Goal: Task Accomplishment & Management: Manage account settings

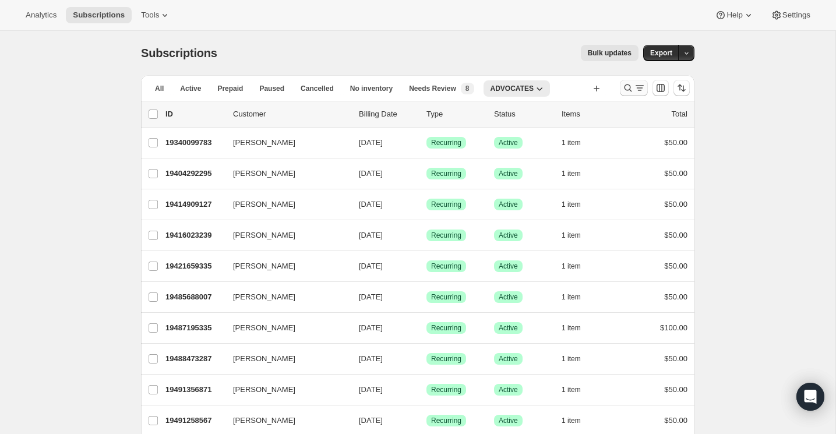
click at [631, 89] on icon "Search and filter results" at bounding box center [628, 88] width 12 height 12
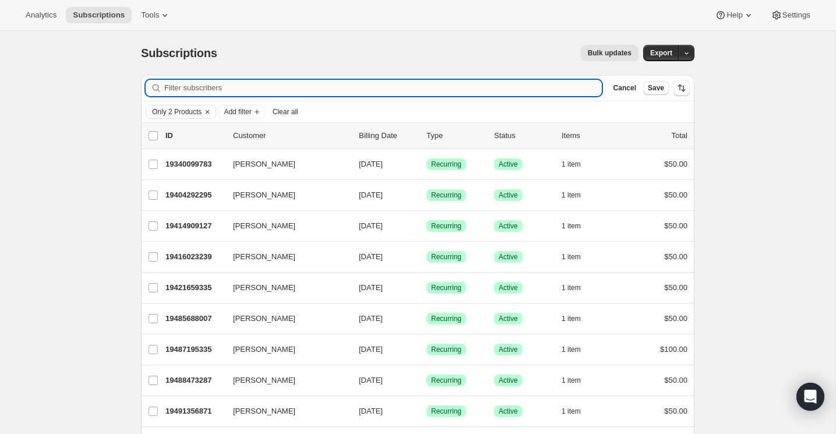
click at [431, 91] on input "Filter subscribers" at bounding box center [382, 88] width 437 height 16
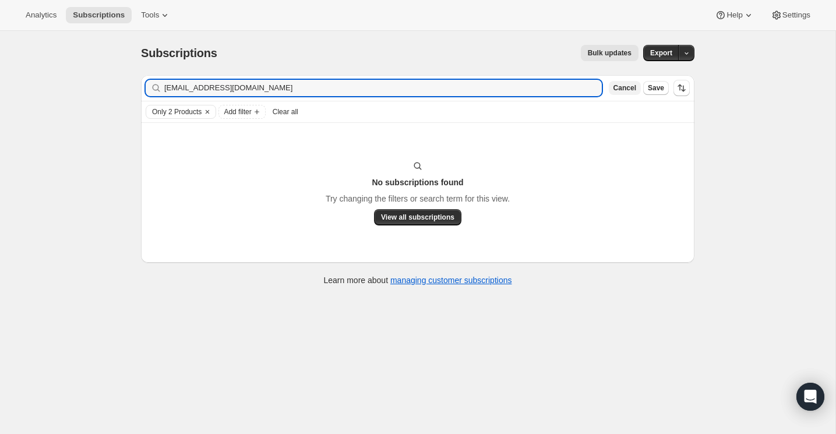
type input "[EMAIL_ADDRESS][DOMAIN_NAME]"
click at [621, 92] on span "Cancel" at bounding box center [624, 87] width 23 height 9
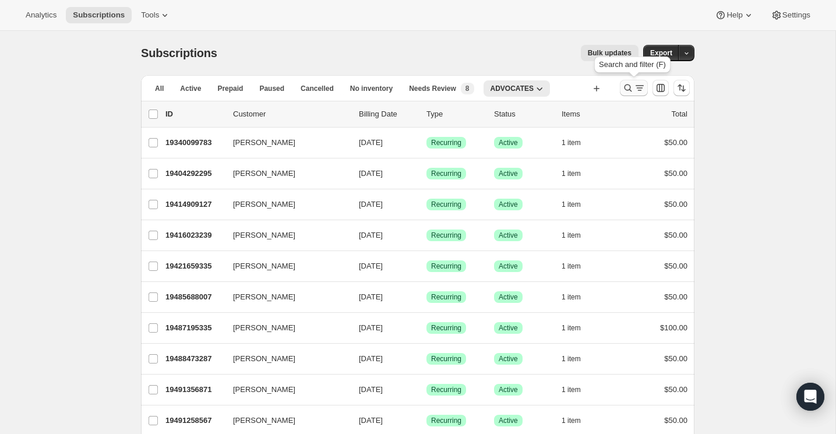
click at [631, 89] on icon "Search and filter results" at bounding box center [628, 88] width 12 height 12
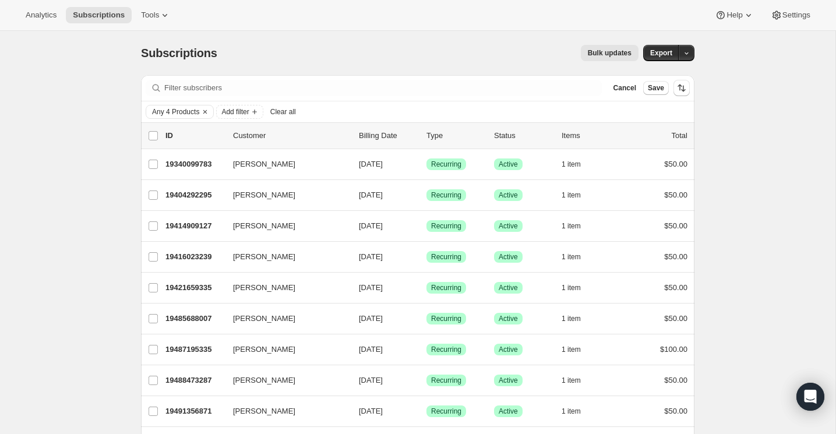
click at [631, 89] on span "Cancel" at bounding box center [624, 87] width 23 height 9
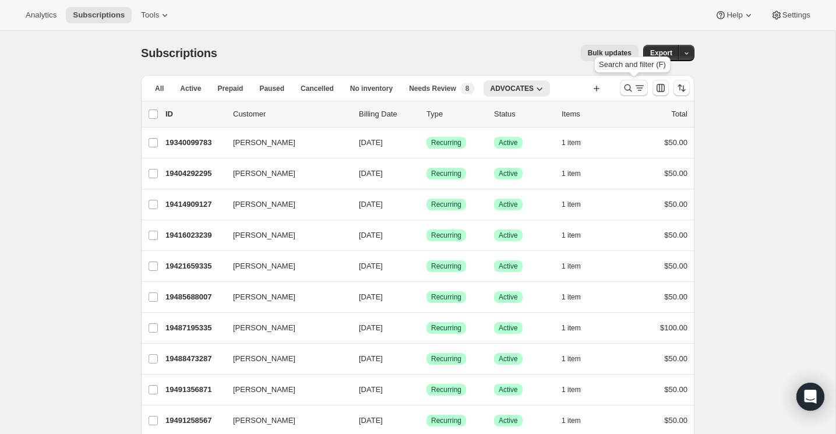
click at [624, 86] on icon "Search and filter results" at bounding box center [628, 88] width 8 height 8
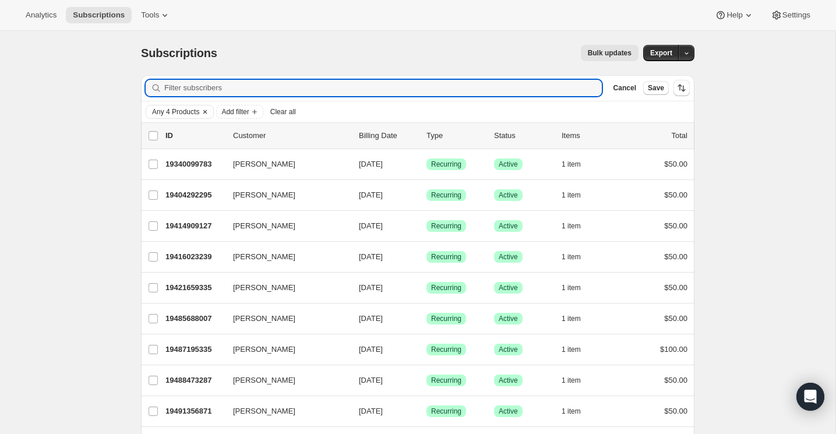
click at [210, 110] on icon "Clear" at bounding box center [204, 111] width 9 height 9
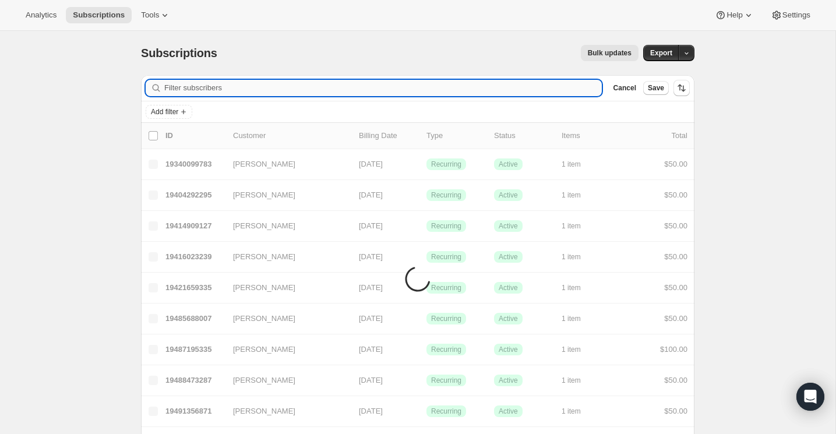
click at [223, 90] on input "Filter subscribers" at bounding box center [382, 88] width 437 height 16
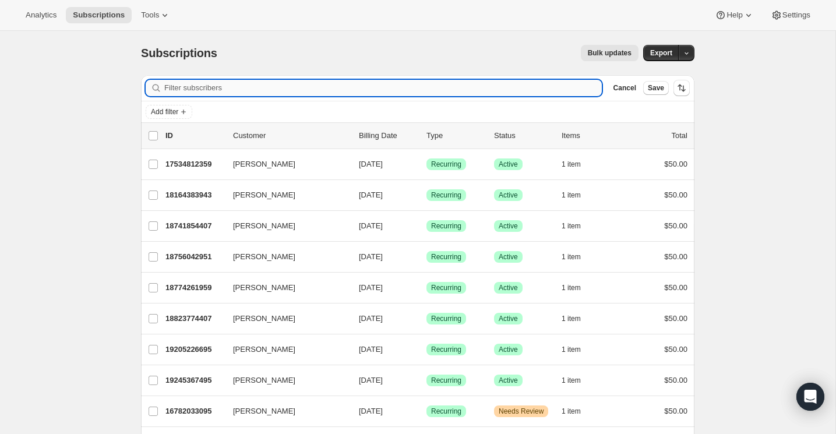
paste input "4 | ✅Head back to shopify and change the Exigo CustomerTypeID to 2 and remove t…"
type input "4 | ✅Head back to shopify and change the Exigo CustomerTypeID to 2 and remove t…"
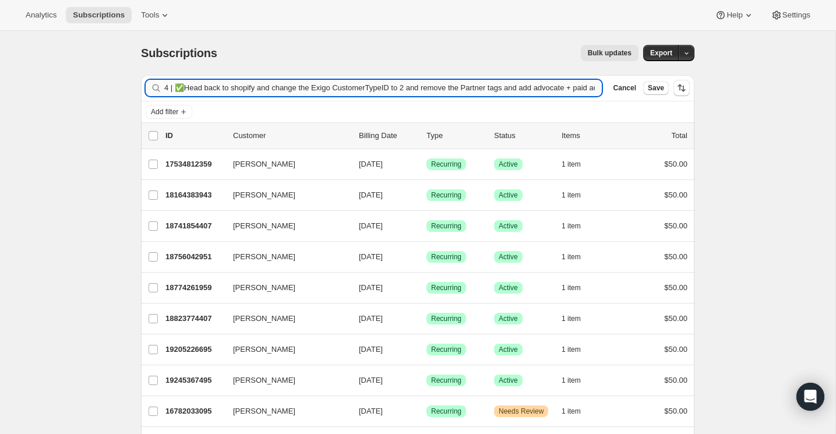
scroll to position [0, 220]
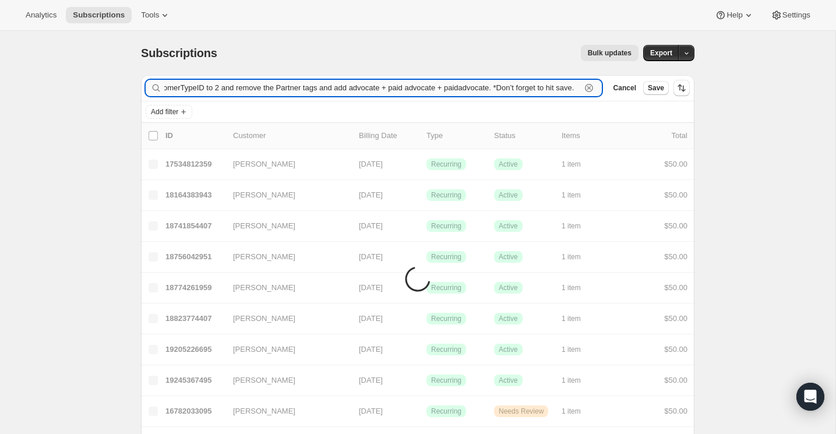
click at [223, 90] on input "4 | ✅Head back to shopify and change the Exigo CustomerTypeID to 2 and remove t…" at bounding box center [372, 88] width 416 height 16
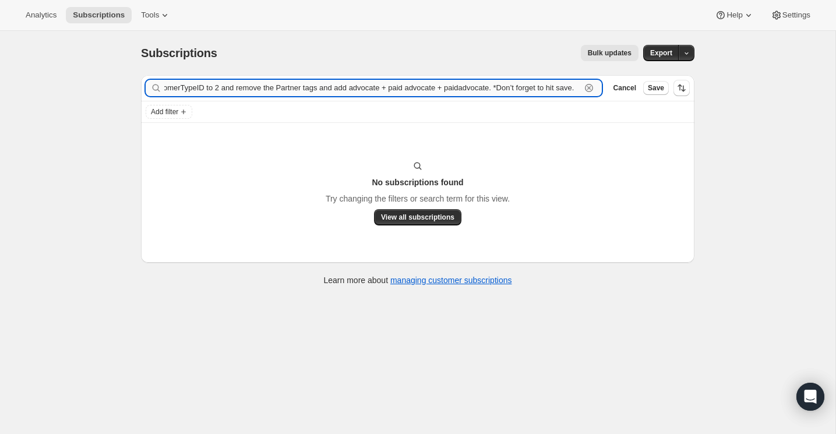
click at [223, 90] on input "4 | ✅Head back to shopify and change the Exigo CustomerTypeID to 2 and remove t…" at bounding box center [372, 88] width 416 height 16
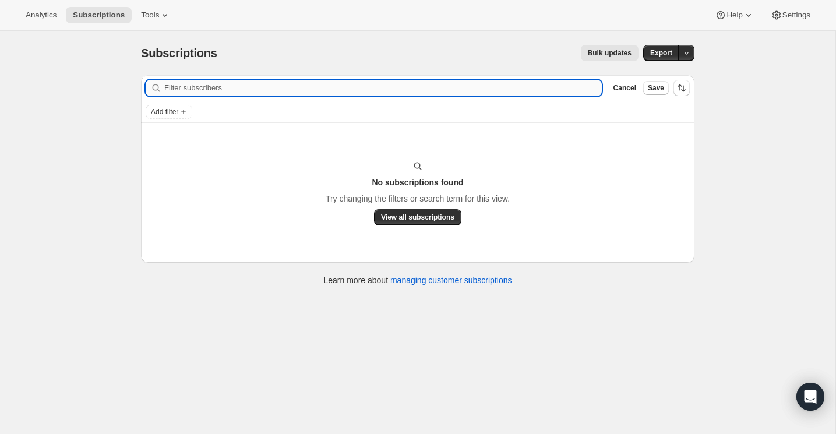
scroll to position [0, 0]
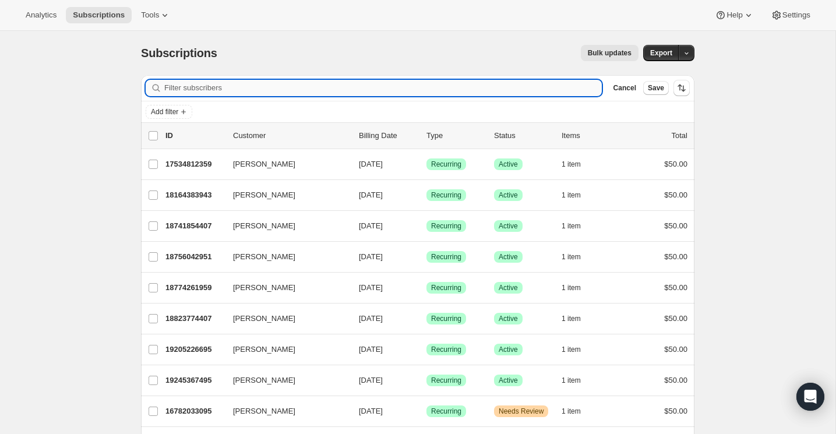
click at [560, 90] on input "Filter subscribers" at bounding box center [382, 88] width 437 height 16
paste input "[EMAIL_ADDRESS][DOMAIN_NAME]"
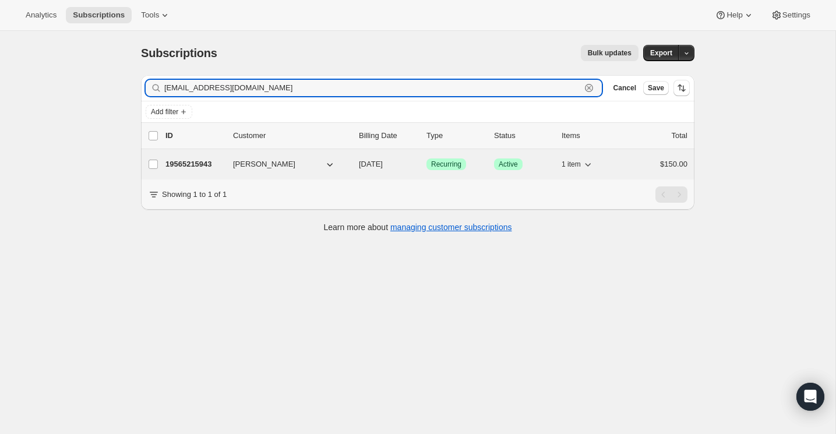
type input "[EMAIL_ADDRESS][DOMAIN_NAME]"
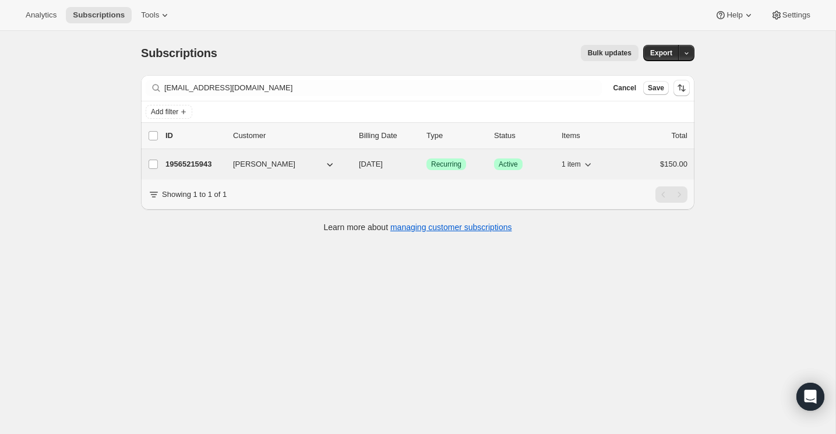
click at [197, 165] on p "19565215943" at bounding box center [194, 164] width 58 height 12
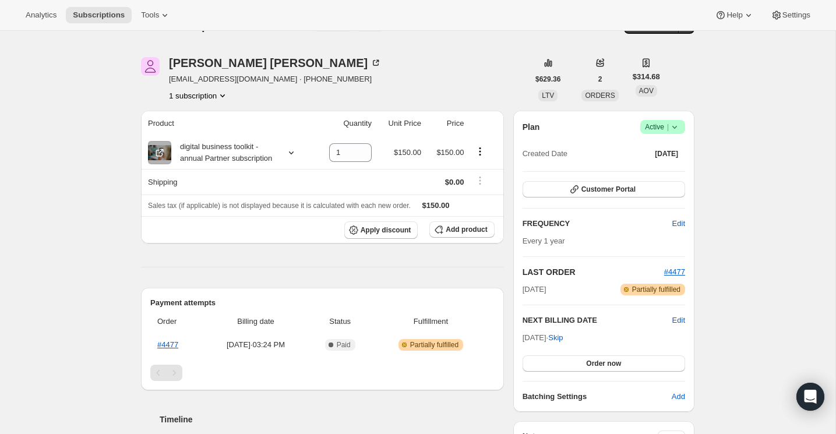
scroll to position [31, 0]
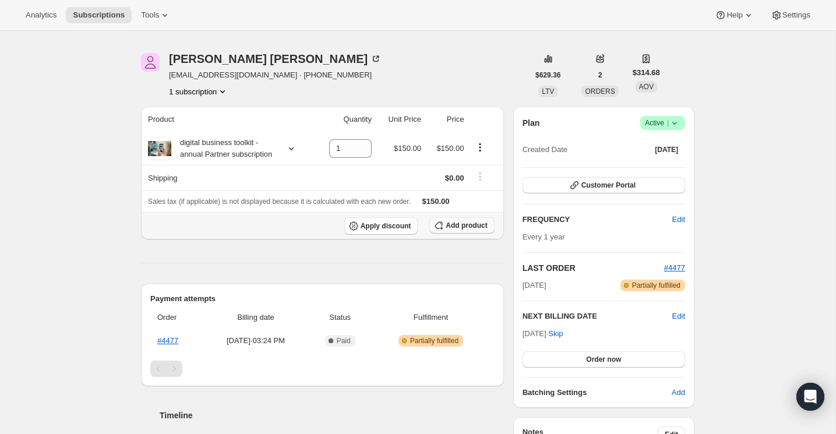
click at [468, 230] on span "Add product" at bounding box center [466, 225] width 41 height 9
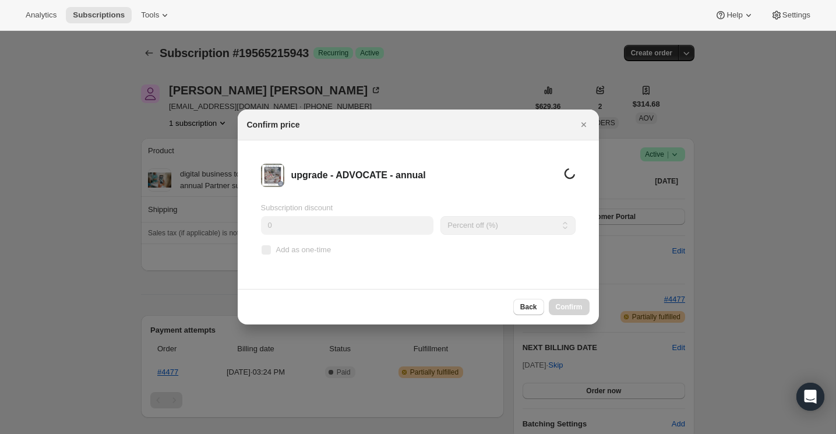
scroll to position [0, 0]
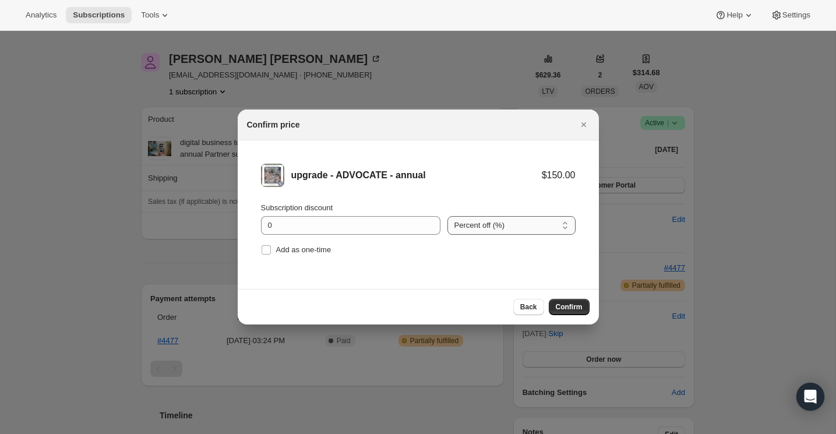
click at [496, 231] on select "Percent off (%) Amount off ($)" at bounding box center [511, 225] width 128 height 19
click at [447, 216] on select "Percent off (%) Amount off ($)" at bounding box center [511, 225] width 128 height 19
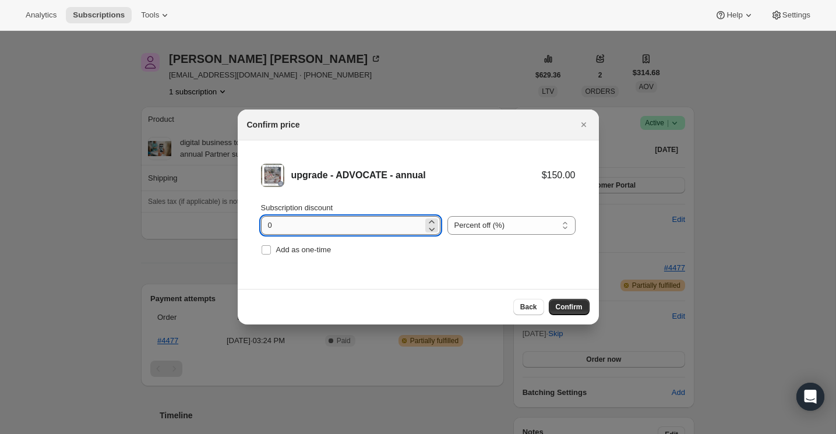
click at [375, 228] on input "0" at bounding box center [342, 225] width 162 height 19
type input "100"
click at [301, 251] on span "Add as one-time" at bounding box center [303, 249] width 55 height 9
click at [271, 251] on input "Add as one-time" at bounding box center [266, 249] width 9 height 9
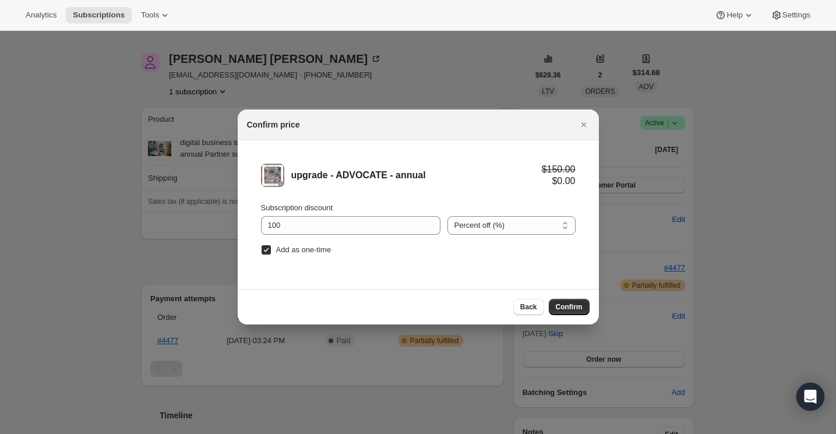
click at [320, 249] on span "Add as one-time" at bounding box center [303, 249] width 55 height 9
click at [271, 249] on input "Add as one-time" at bounding box center [266, 249] width 9 height 9
checkbox input "false"
click at [574, 309] on span "Confirm" at bounding box center [569, 306] width 27 height 9
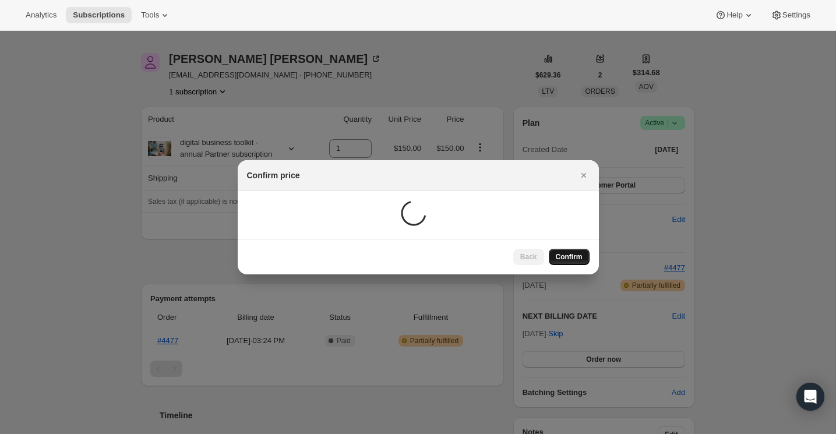
scroll to position [31, 0]
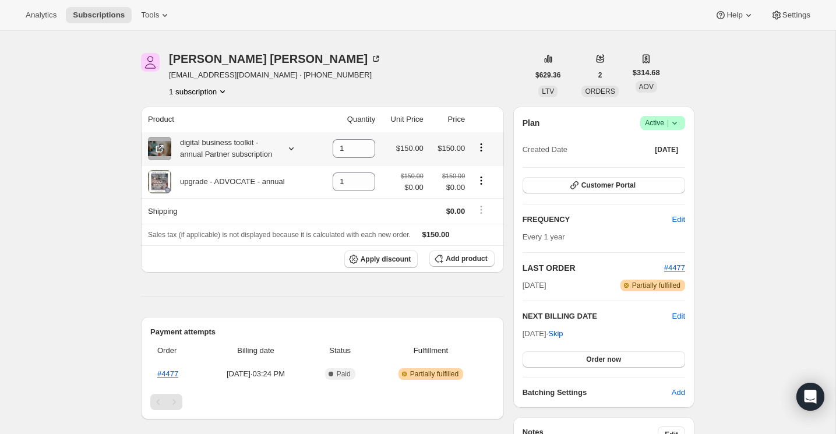
click at [481, 153] on icon "Product actions" at bounding box center [481, 148] width 12 height 12
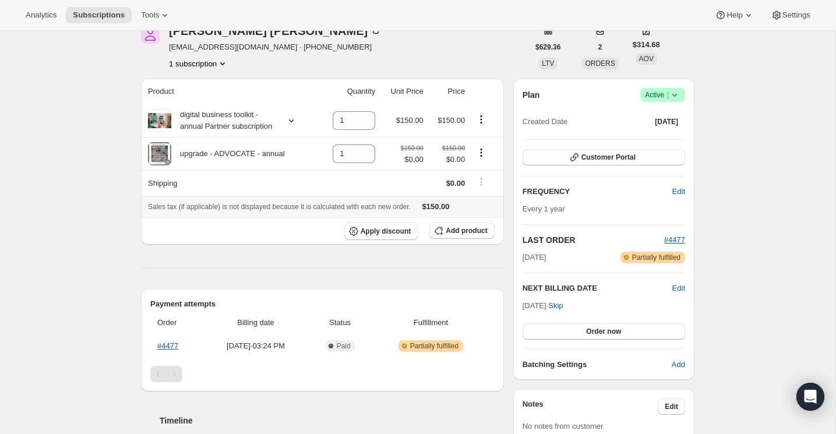
scroll to position [31, 0]
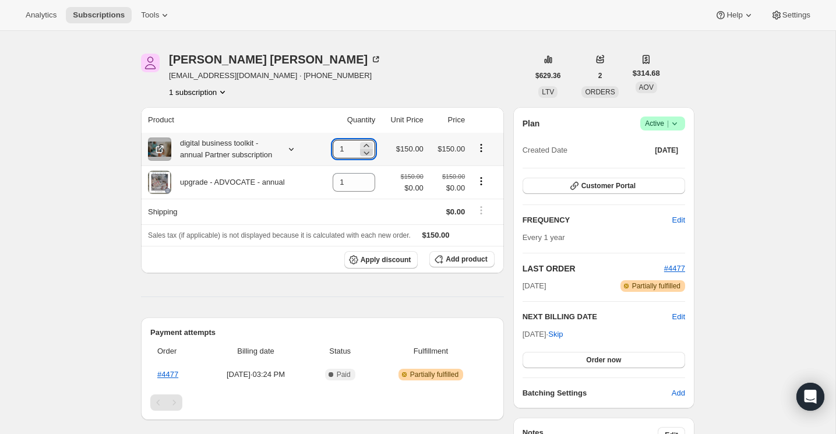
click at [365, 158] on icon at bounding box center [367, 153] width 12 height 12
type input "0"
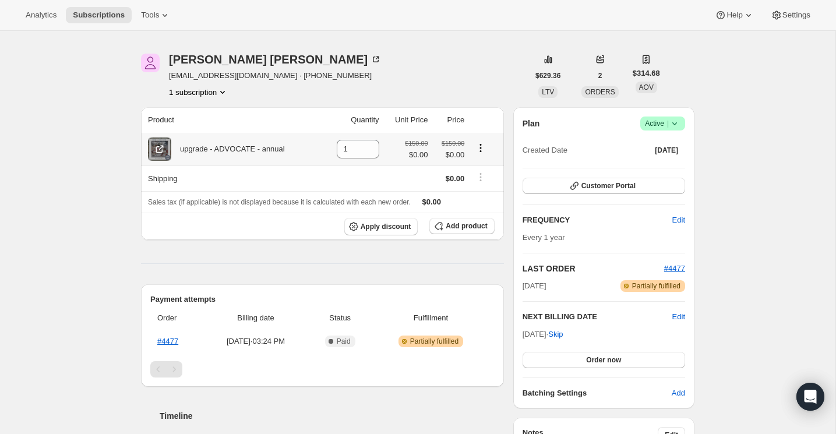
click at [481, 150] on icon "Product actions" at bounding box center [481, 148] width 12 height 12
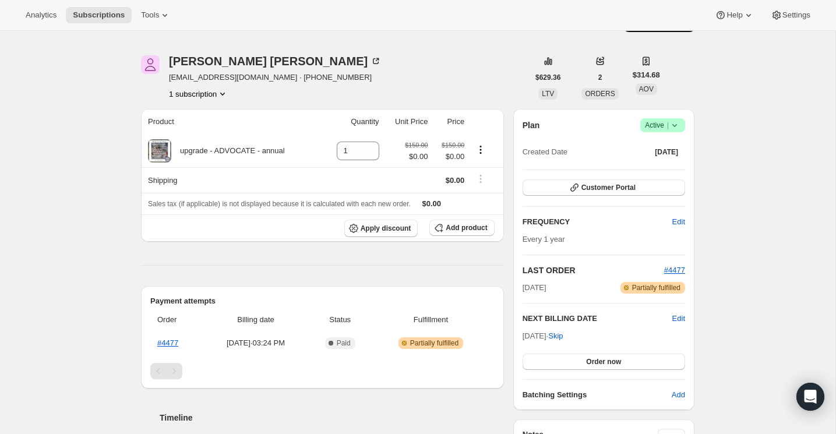
scroll to position [28, 0]
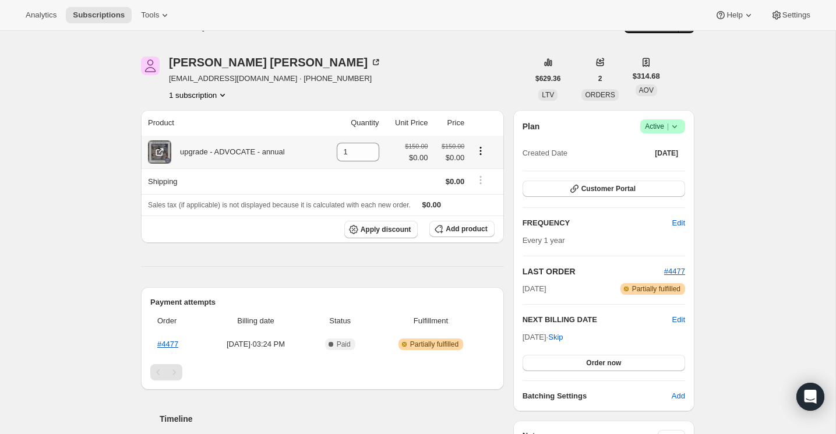
click at [482, 149] on icon "Product actions" at bounding box center [481, 151] width 12 height 12
click at [287, 253] on div "Product Quantity Unit Price Price upgrade - ADVOCATE - annual 1 $150.00 $0.00 $…" at bounding box center [322, 361] width 363 height 502
click at [391, 231] on span "Apply discount" at bounding box center [386, 229] width 51 height 9
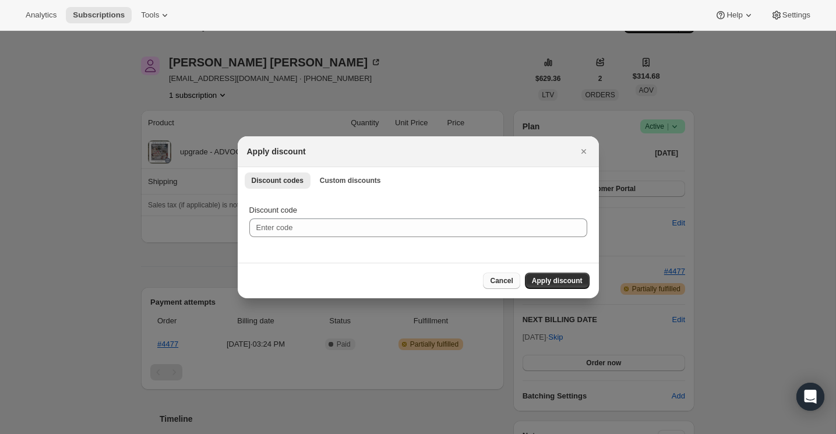
click at [509, 284] on span "Cancel" at bounding box center [501, 280] width 23 height 9
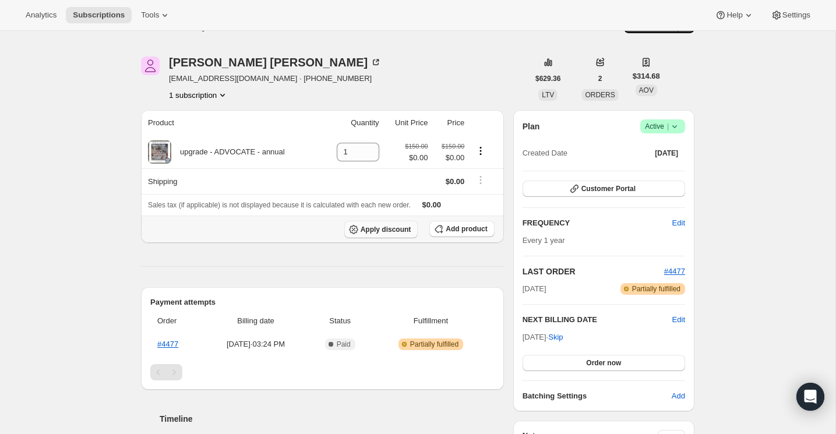
click at [380, 228] on span "Apply discount" at bounding box center [386, 229] width 51 height 9
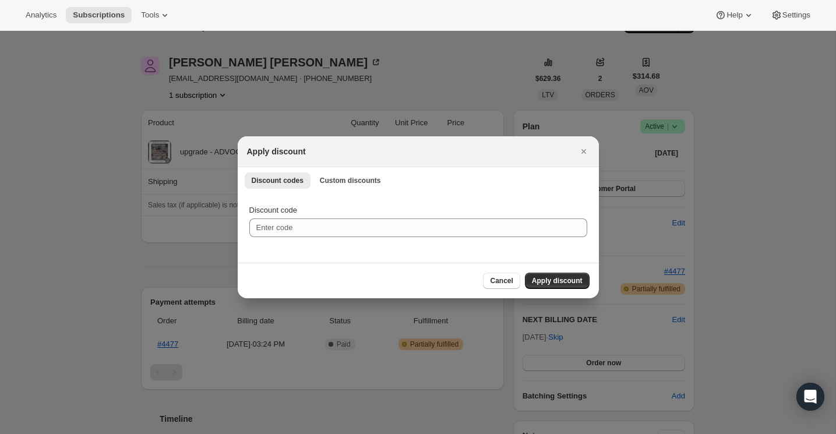
scroll to position [0, 0]
click at [351, 188] on button "Custom discounts" at bounding box center [350, 180] width 75 height 16
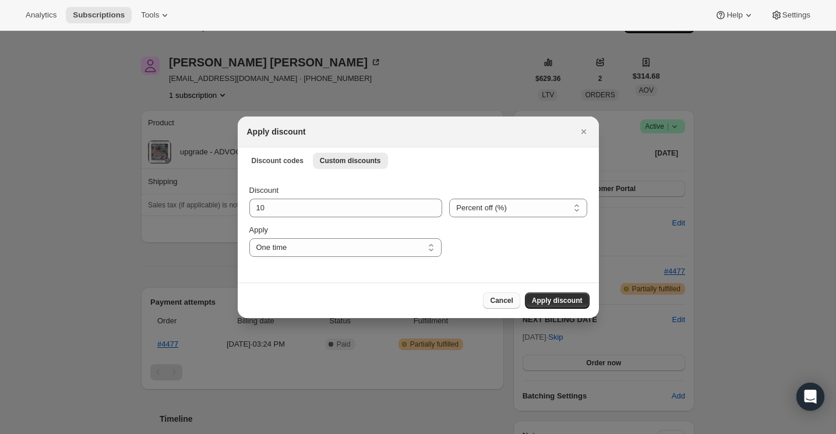
click at [488, 292] on button "Cancel" at bounding box center [501, 300] width 37 height 16
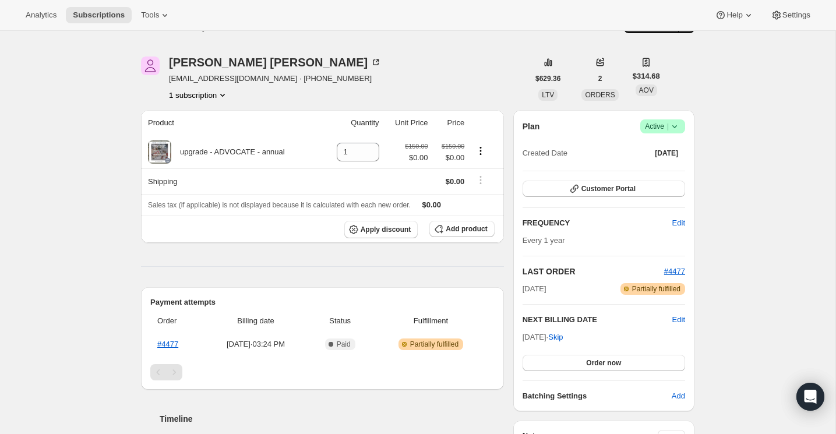
click at [474, 284] on div "Product Quantity Unit Price Price upgrade - ADVOCATE - annual 1 $150.00 $0.00 $…" at bounding box center [322, 361] width 363 height 502
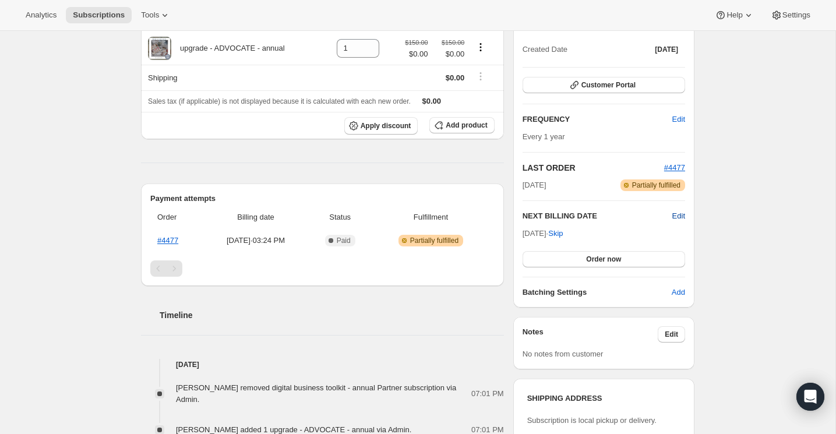
scroll to position [135, 0]
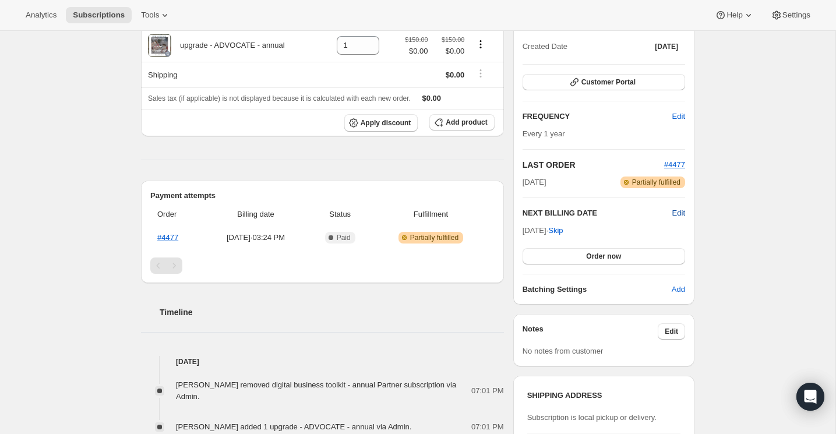
click at [678, 212] on span "Edit" at bounding box center [678, 213] width 13 height 12
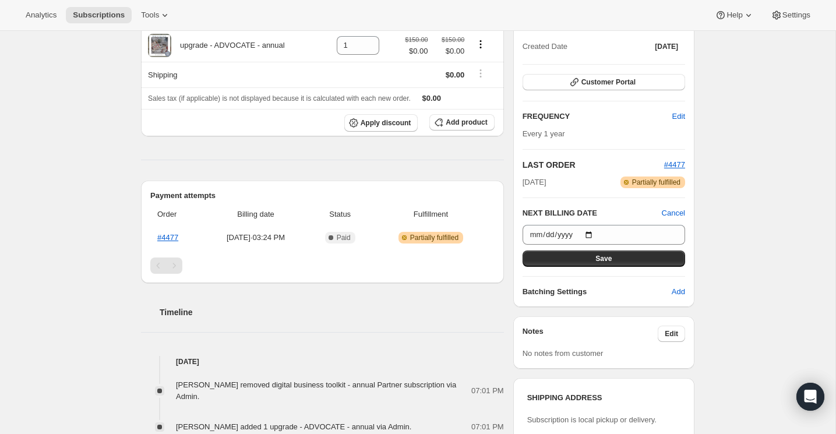
click at [718, 235] on div "Subscription #19565215943. This page is ready Subscription #19565215943 Success…" at bounding box center [417, 337] width 835 height 882
click at [659, 256] on button "Save" at bounding box center [604, 258] width 163 height 16
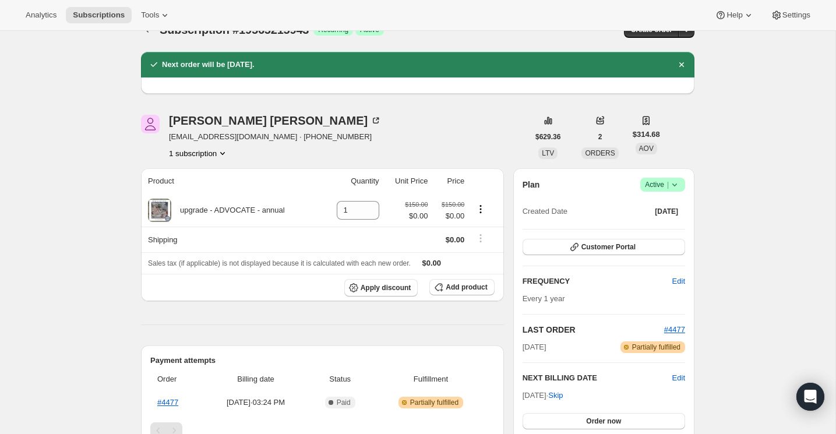
scroll to position [0, 0]
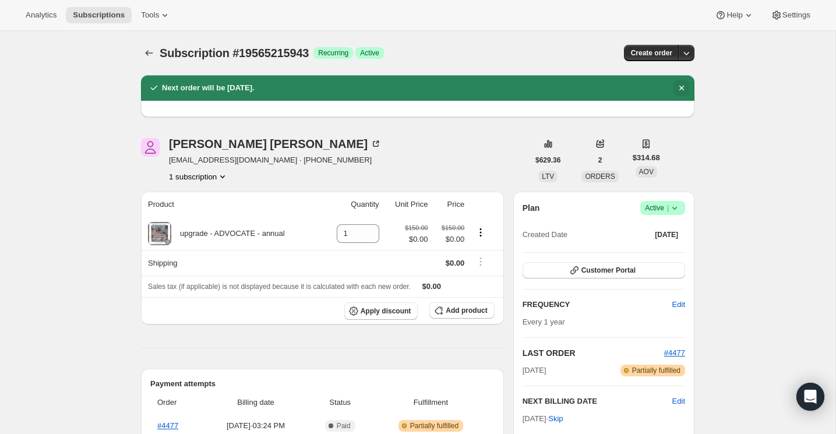
click at [677, 86] on icon "Dismiss notification" at bounding box center [682, 88] width 12 height 12
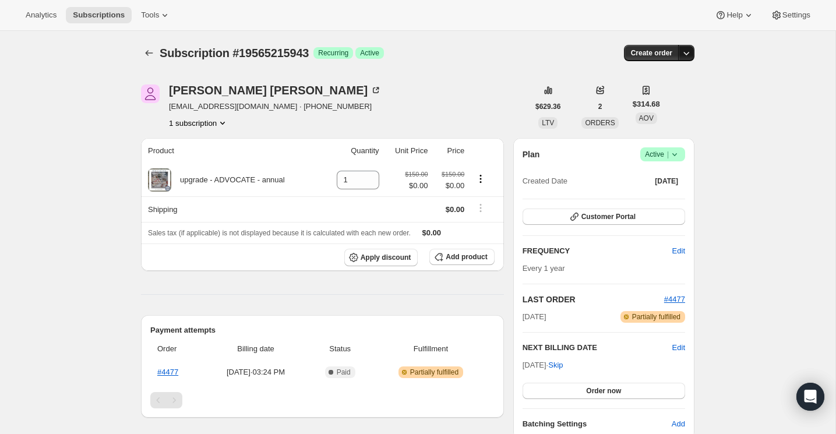
click at [690, 50] on icon "button" at bounding box center [686, 53] width 12 height 12
click at [219, 122] on icon "Product actions" at bounding box center [223, 123] width 12 height 12
click at [472, 95] on div "[PERSON_NAME] [EMAIL_ADDRESS][DOMAIN_NAME] · [PHONE_NUMBER] 1 subscription" at bounding box center [334, 106] width 387 height 44
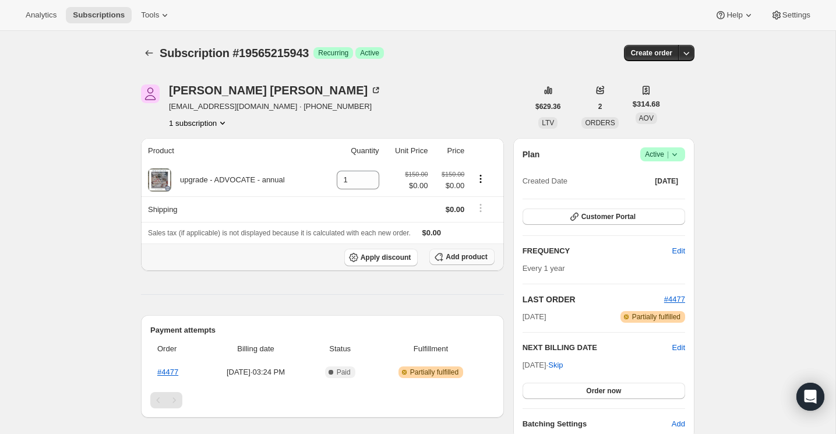
click at [488, 262] on button "Add product" at bounding box center [461, 257] width 65 height 16
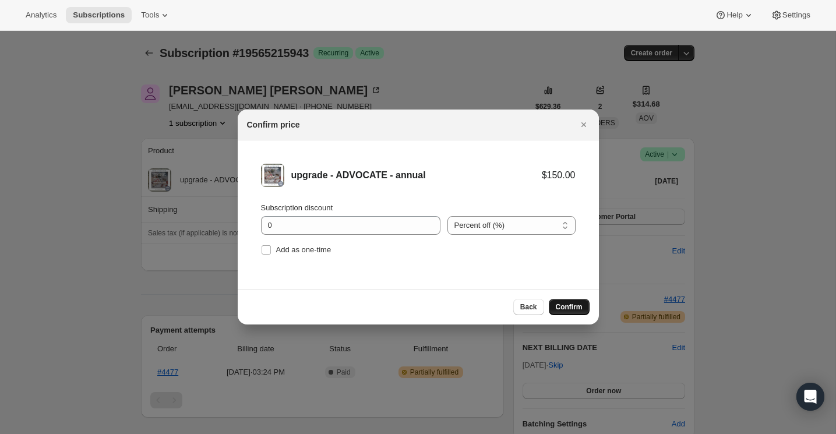
click at [573, 306] on span "Confirm" at bounding box center [569, 306] width 27 height 9
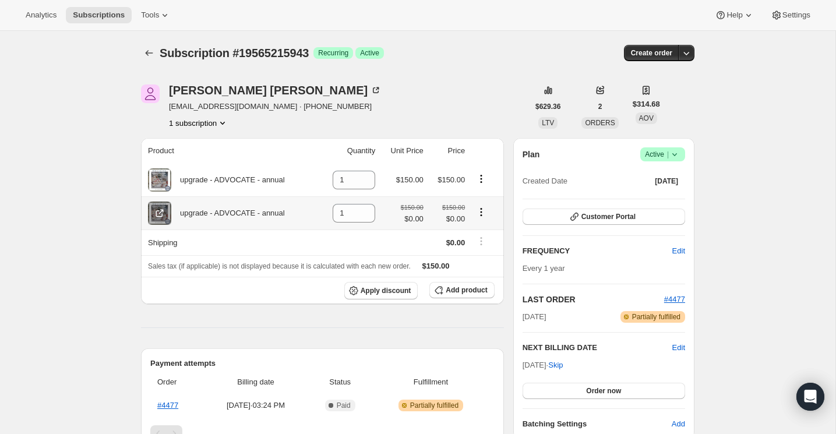
click at [481, 214] on icon "Product actions" at bounding box center [481, 212] width 12 height 12
click at [347, 207] on input "1" at bounding box center [345, 213] width 25 height 19
click at [365, 218] on icon at bounding box center [367, 217] width 12 height 12
type input "0"
